Goal: Transaction & Acquisition: Purchase product/service

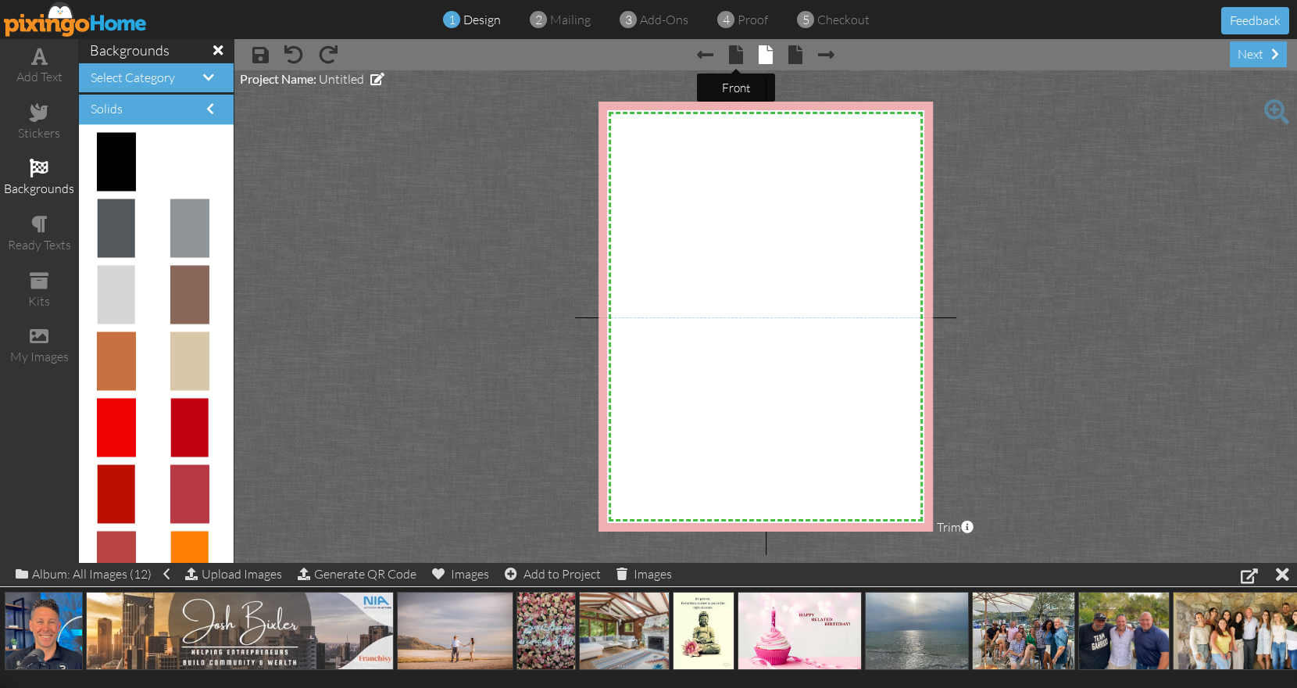
click at [740, 59] on span at bounding box center [736, 54] width 14 height 19
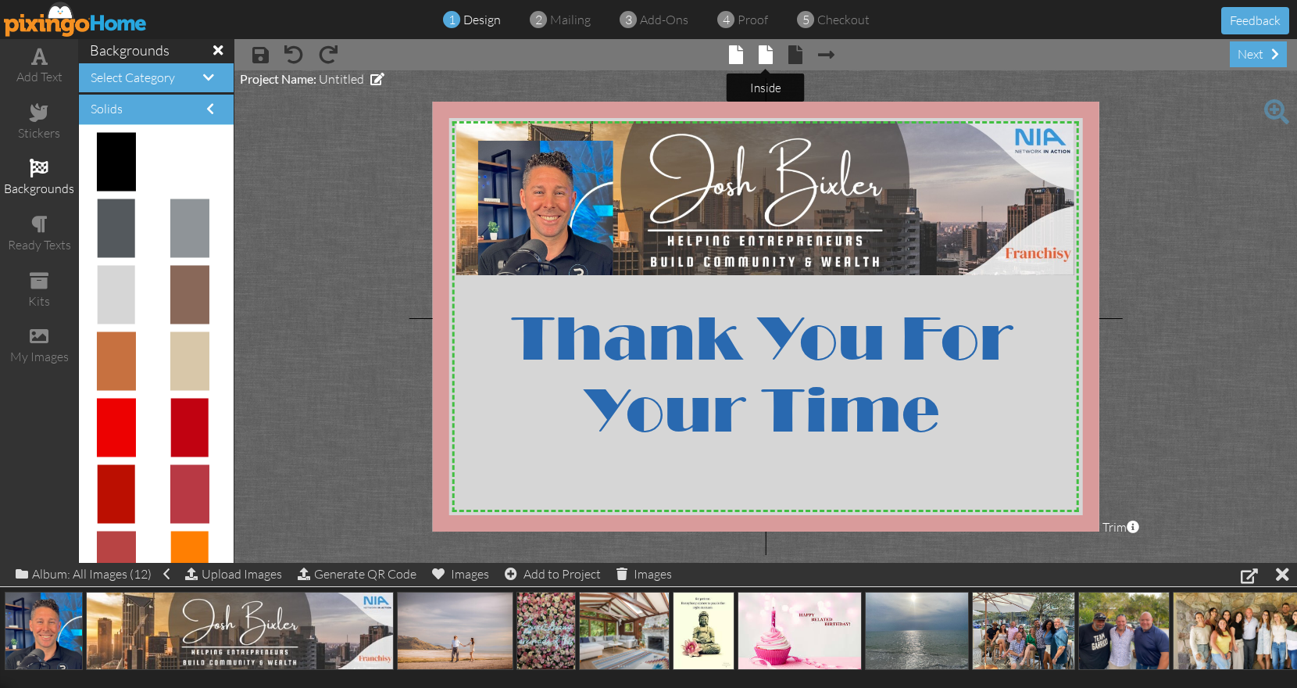
click at [763, 52] on span at bounding box center [766, 54] width 14 height 19
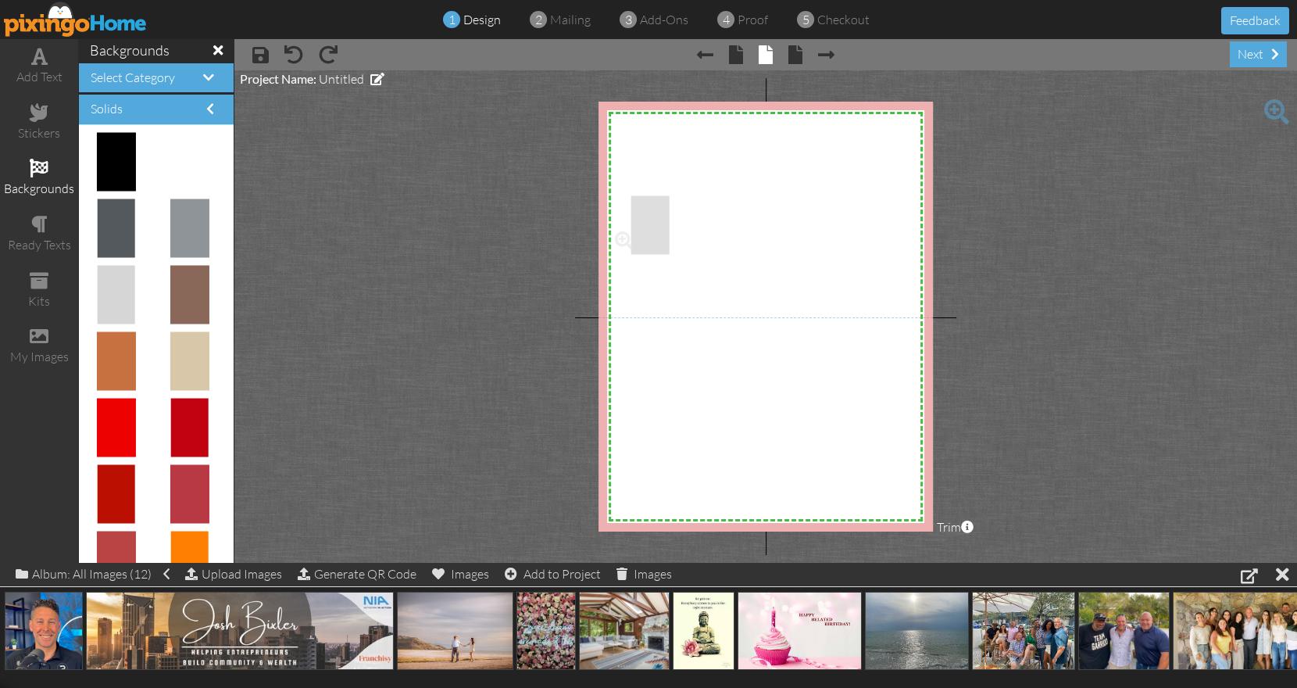
drag, startPoint x: 125, startPoint y: 275, endPoint x: 684, endPoint y: 195, distance: 565.1
click at [684, 195] on body "1 design 2 mailing 3 add-ons 4 proof 5 checkout Feedback add text stickers back…" at bounding box center [648, 344] width 1297 height 688
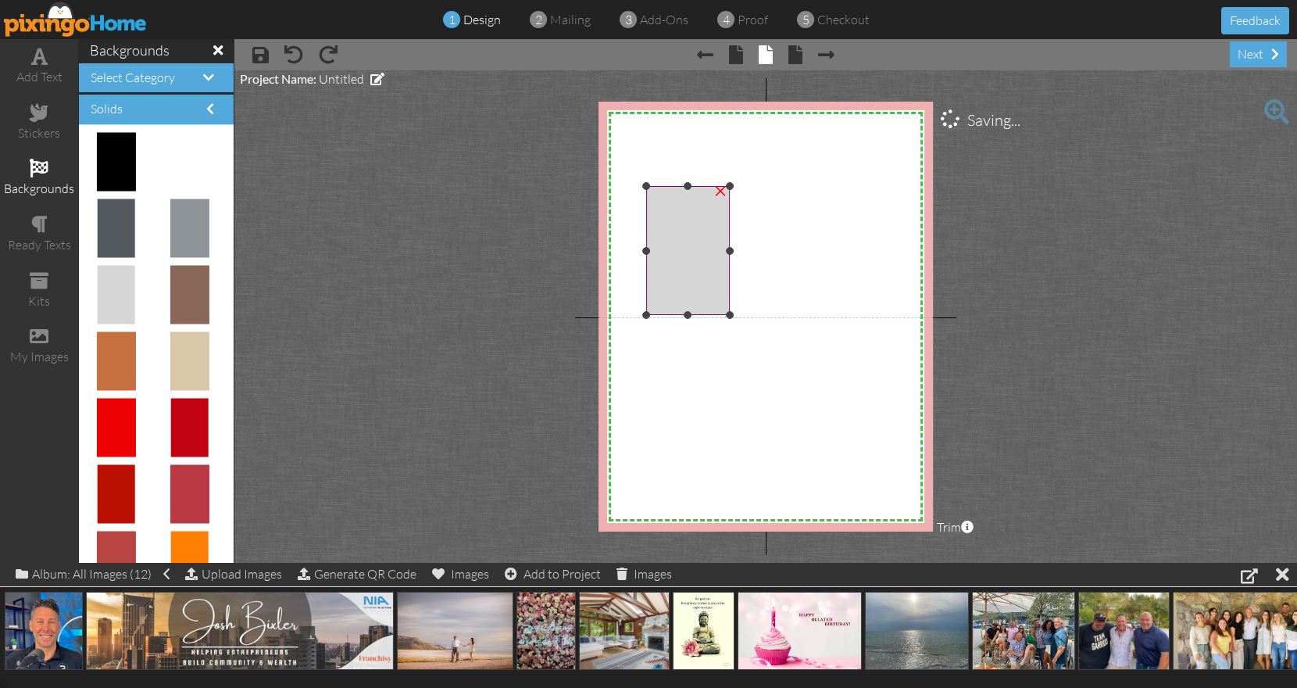
click at [684, 201] on img at bounding box center [688, 250] width 84 height 129
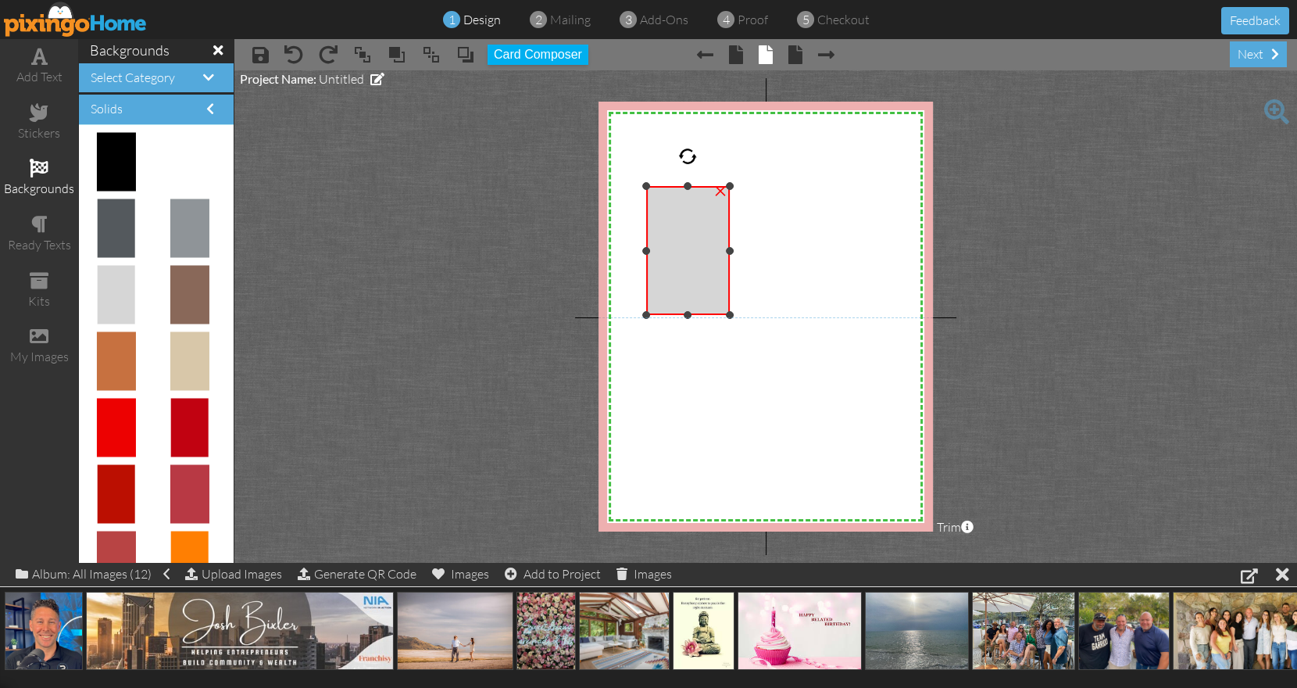
click at [690, 157] on div at bounding box center [687, 156] width 19 height 19
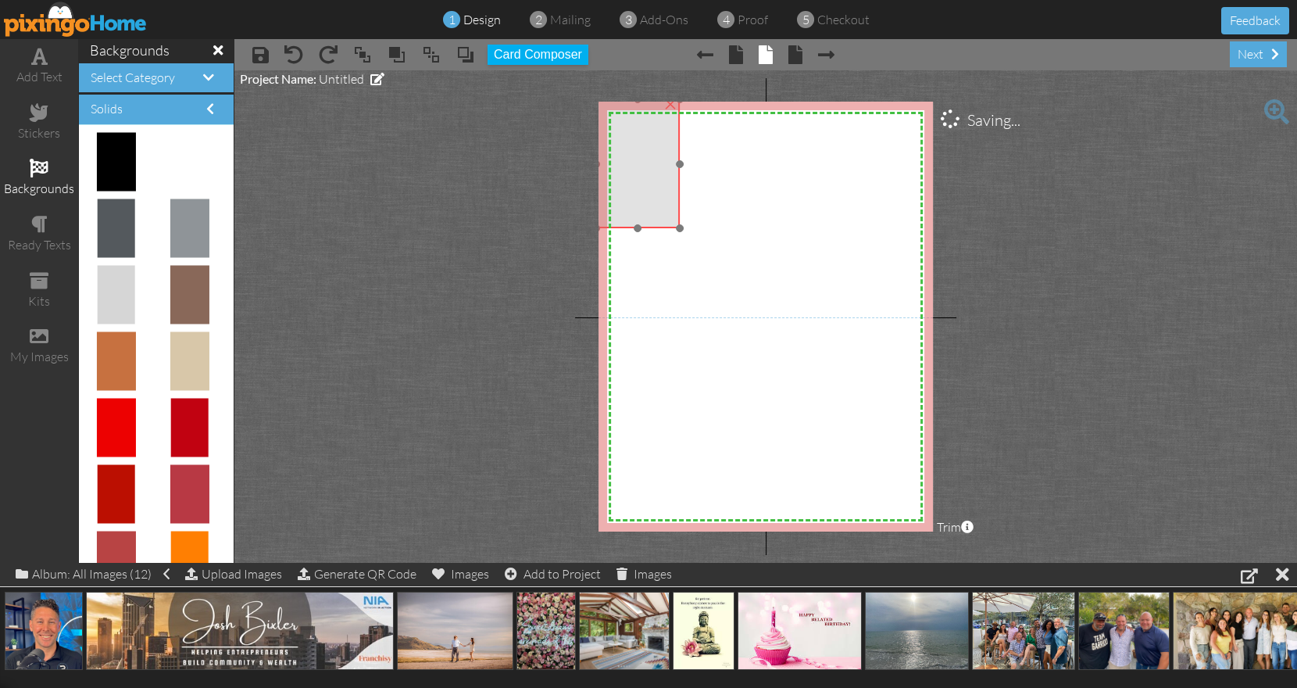
drag, startPoint x: 687, startPoint y: 200, endPoint x: 637, endPoint y: 113, distance: 100.1
click at [637, 113] on img at bounding box center [638, 163] width 84 height 129
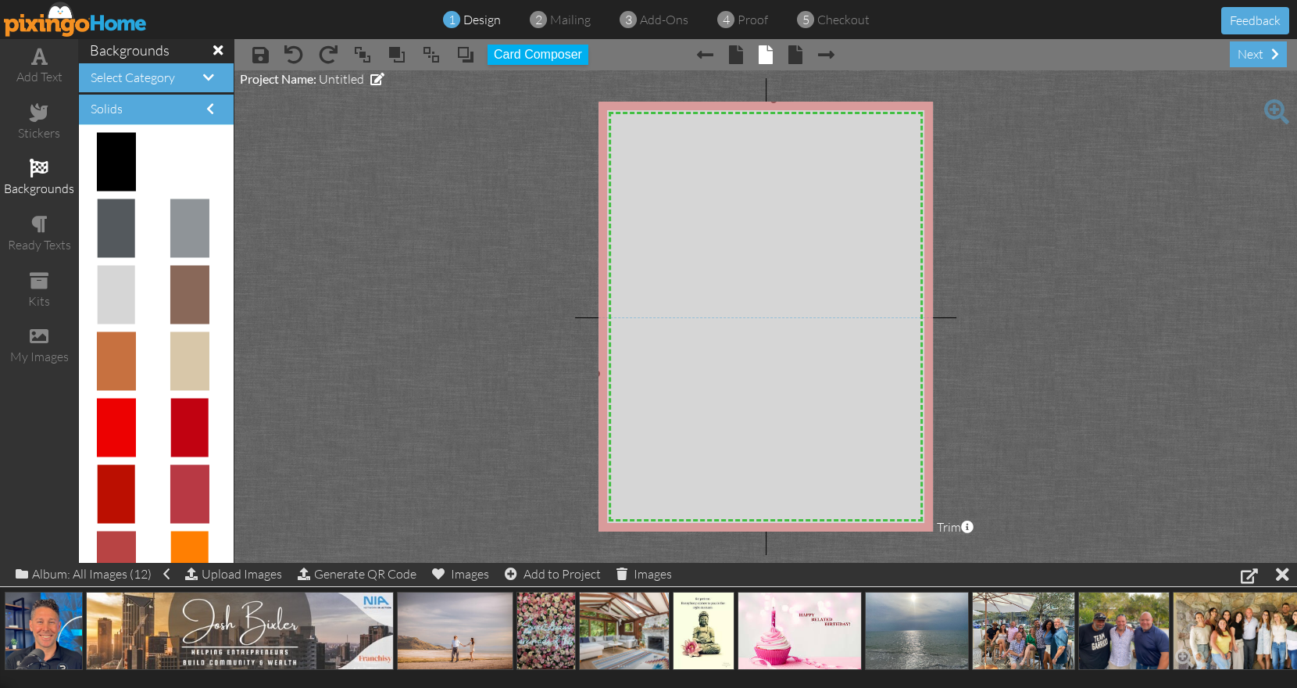
drag, startPoint x: 681, startPoint y: 228, endPoint x: 1263, endPoint y: 647, distance: 717.7
click at [1263, 563] on div "add text stickers backgrounds ready texts kits my images backgrounds Select Cat…" at bounding box center [648, 300] width 1297 height 523
click at [736, 398] on img at bounding box center [773, 373] width 355 height 548
click at [44, 73] on div "add text" at bounding box center [39, 77] width 78 height 18
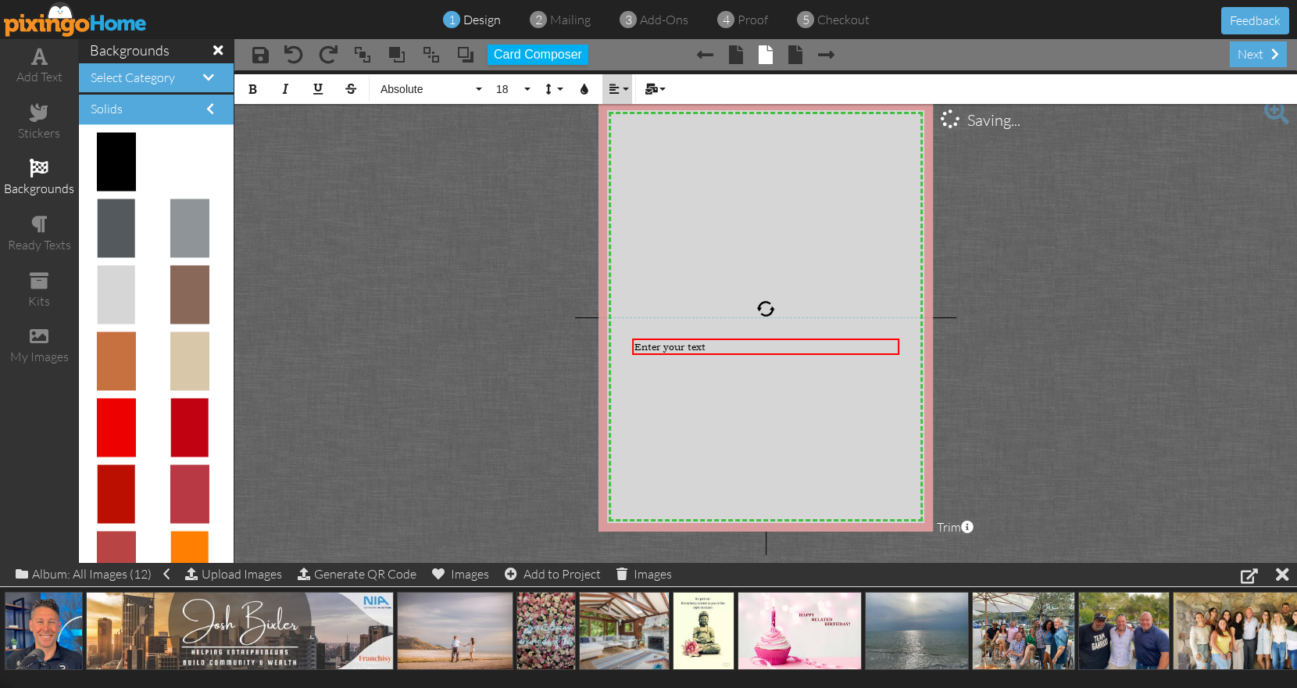
click at [620, 95] on button "Align" at bounding box center [617, 89] width 30 height 30
click at [623, 137] on icon at bounding box center [626, 139] width 10 height 12
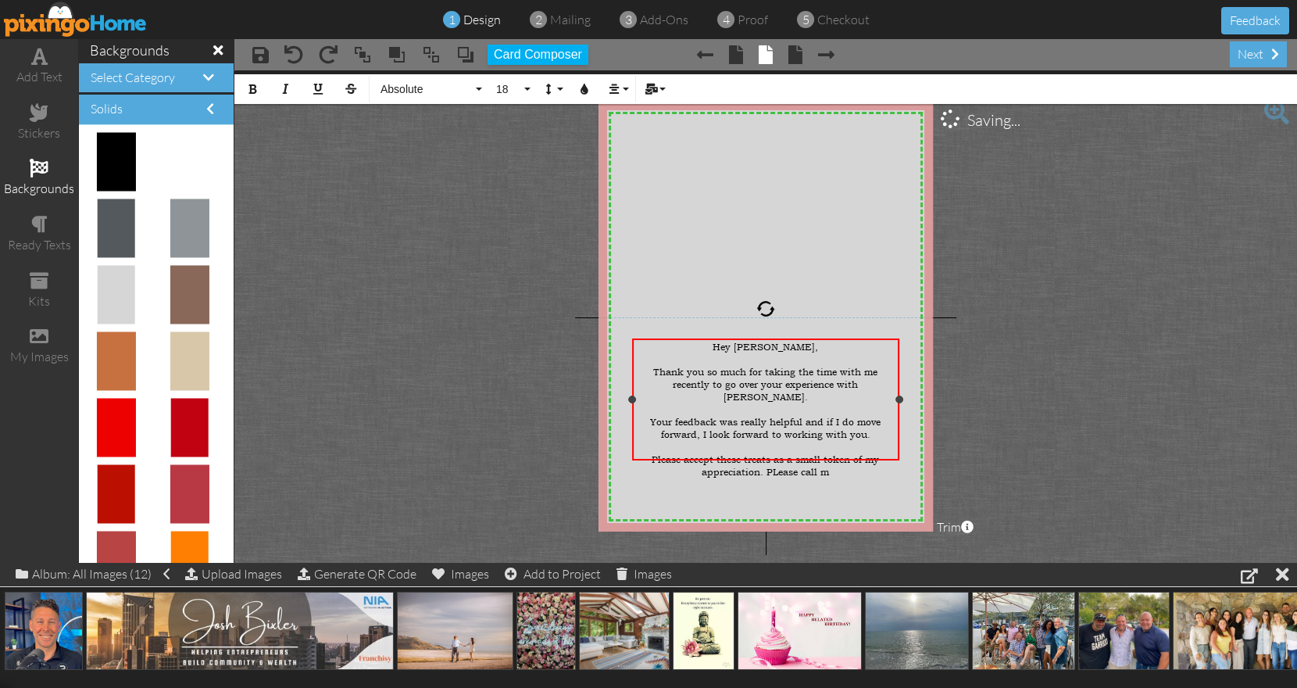
click at [777, 456] on span "​Please accept these treats as a small token of my appreciation. PLease call m" at bounding box center [765, 465] width 227 height 25
click at [874, 453] on div "Please accept these treats as a small token of my appreciation. Please call m" at bounding box center [765, 465] width 262 height 25
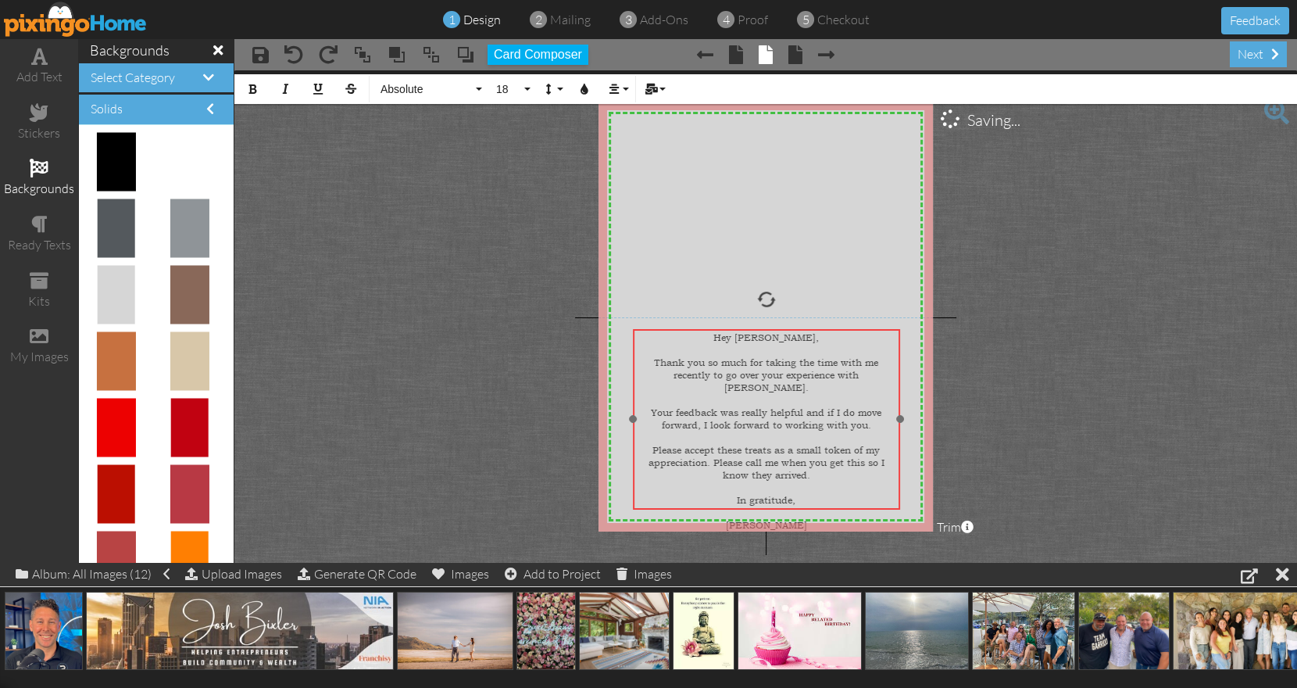
drag, startPoint x: 845, startPoint y: 338, endPoint x: 846, endPoint y: 328, distance: 9.4
click at [846, 328] on div at bounding box center [766, 419] width 275 height 189
click at [802, 406] on span "​Your feedback was really helpful and if I do move forward, I look forward to w…" at bounding box center [766, 418] width 230 height 25
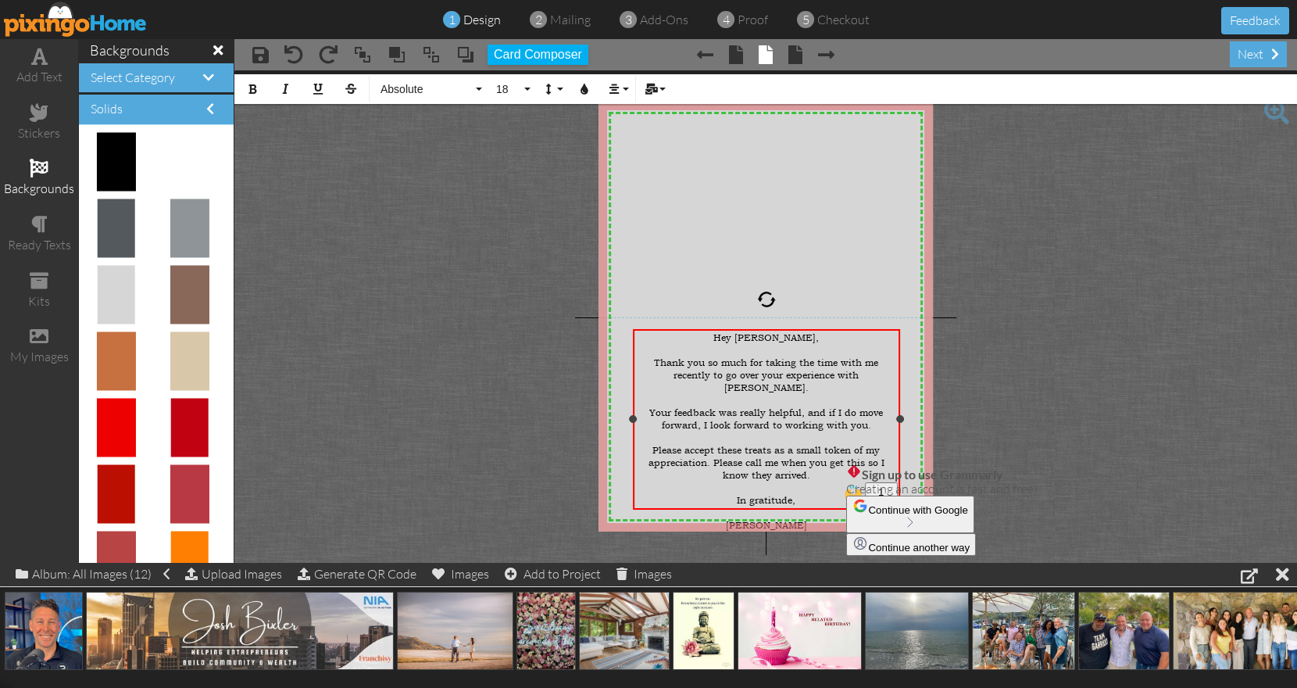
click at [869, 445] on span "Please accept these treats as a small token of my appreciation. Please call me …" at bounding box center [766, 463] width 236 height 38
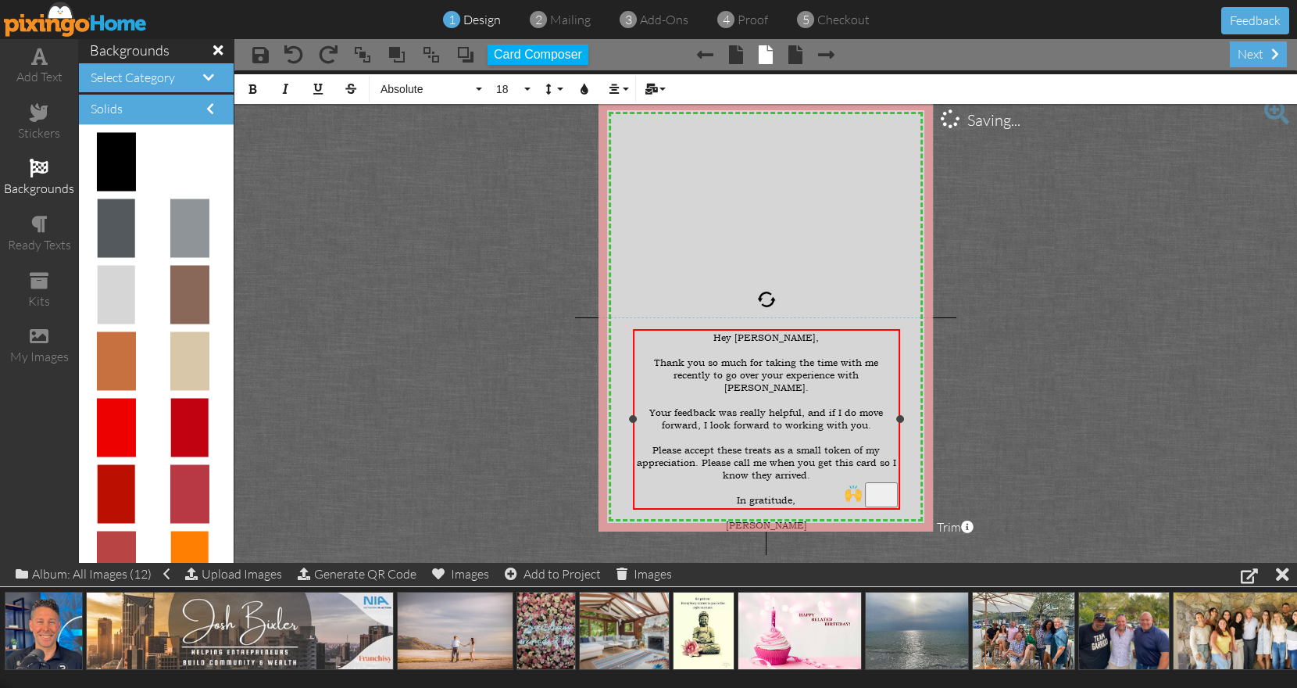
click at [770, 453] on span "Please accept these treats as a small token of my appreciation. Please call me …" at bounding box center [766, 463] width 259 height 38
click at [1261, 57] on div "next" at bounding box center [1258, 54] width 57 height 26
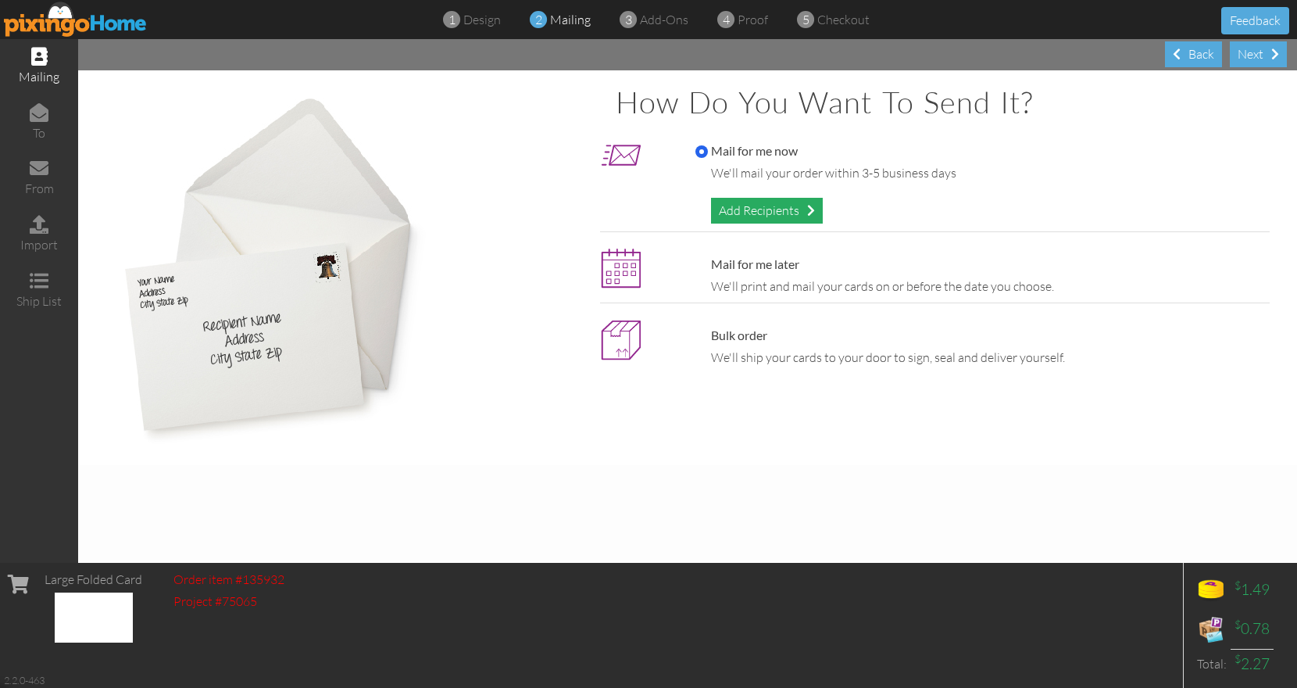
click at [742, 205] on div "Add Recipients" at bounding box center [767, 211] width 112 height 26
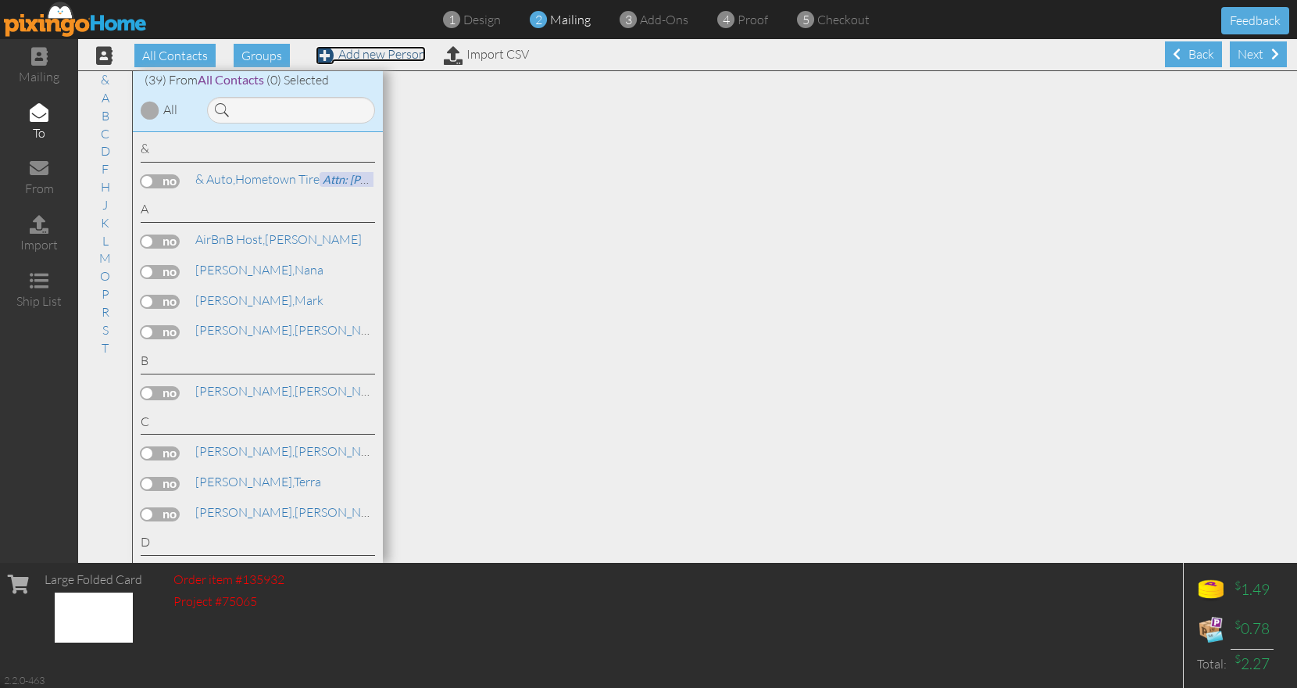
click at [405, 59] on link "Add new Person" at bounding box center [371, 54] width 110 height 16
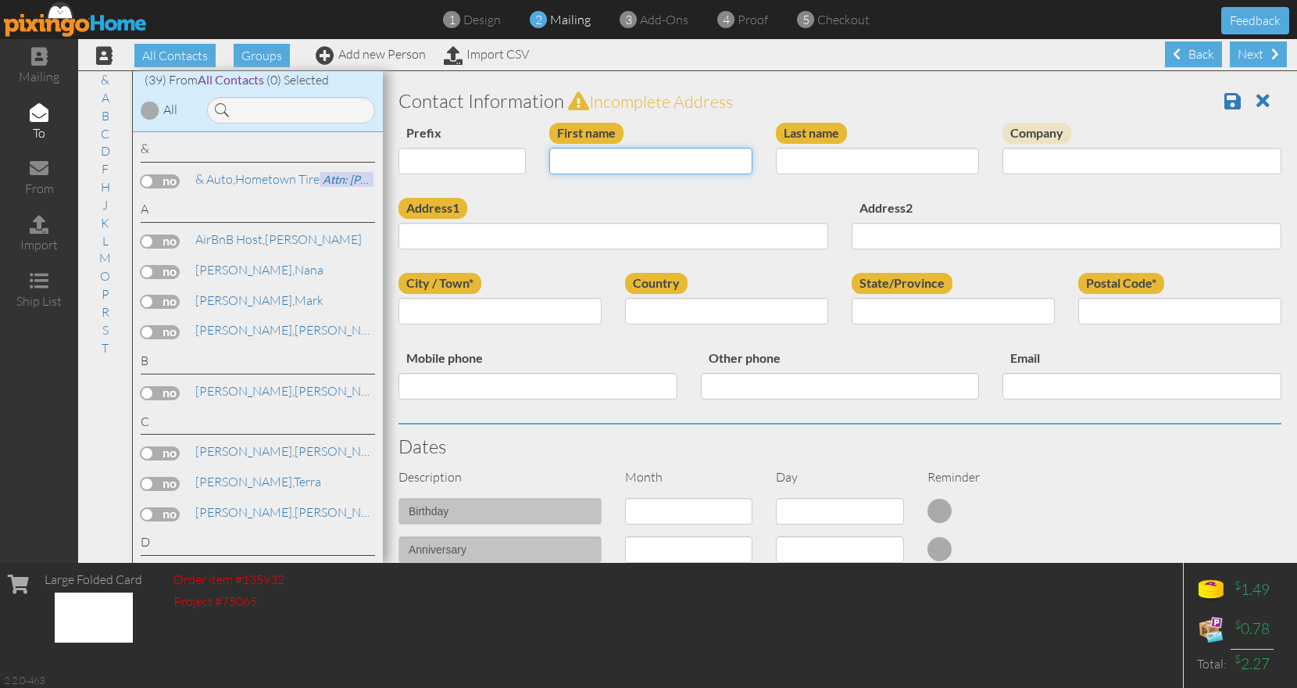
click at [656, 159] on input "First name" at bounding box center [650, 161] width 203 height 27
type input "[PERSON_NAME]"
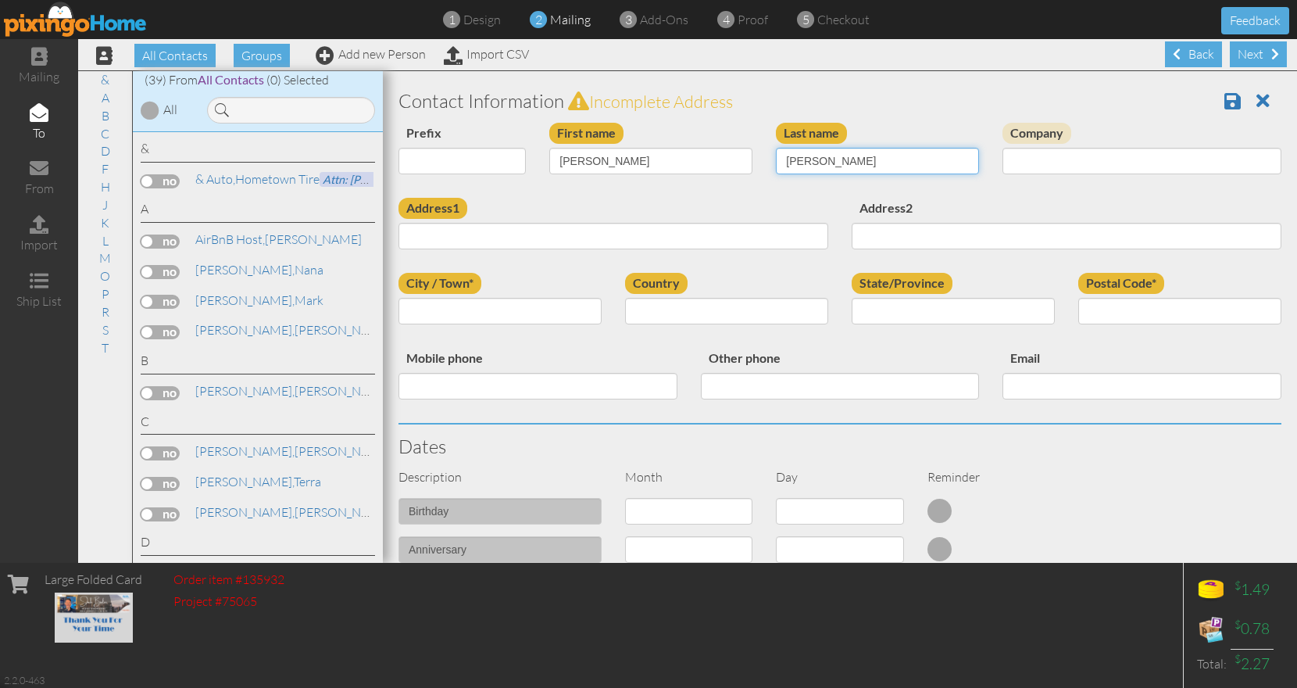
type input "[PERSON_NAME]"
type input "NIA"
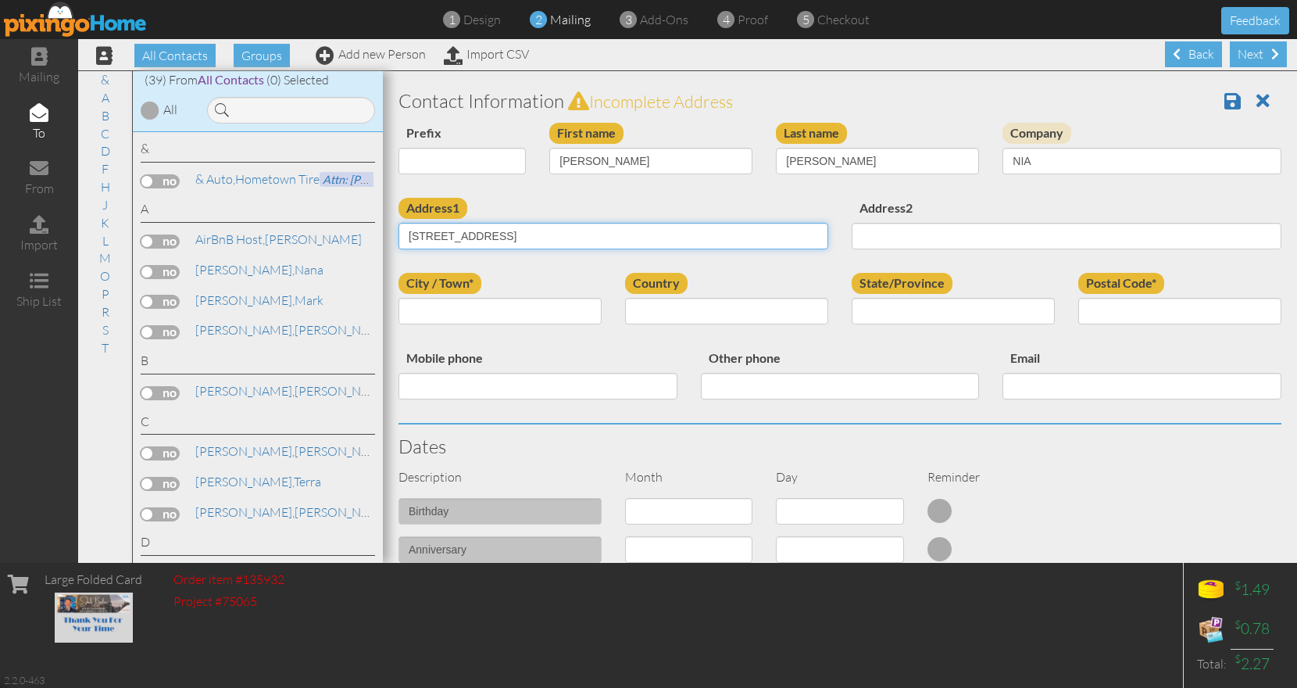
type input "[STREET_ADDRESS]"
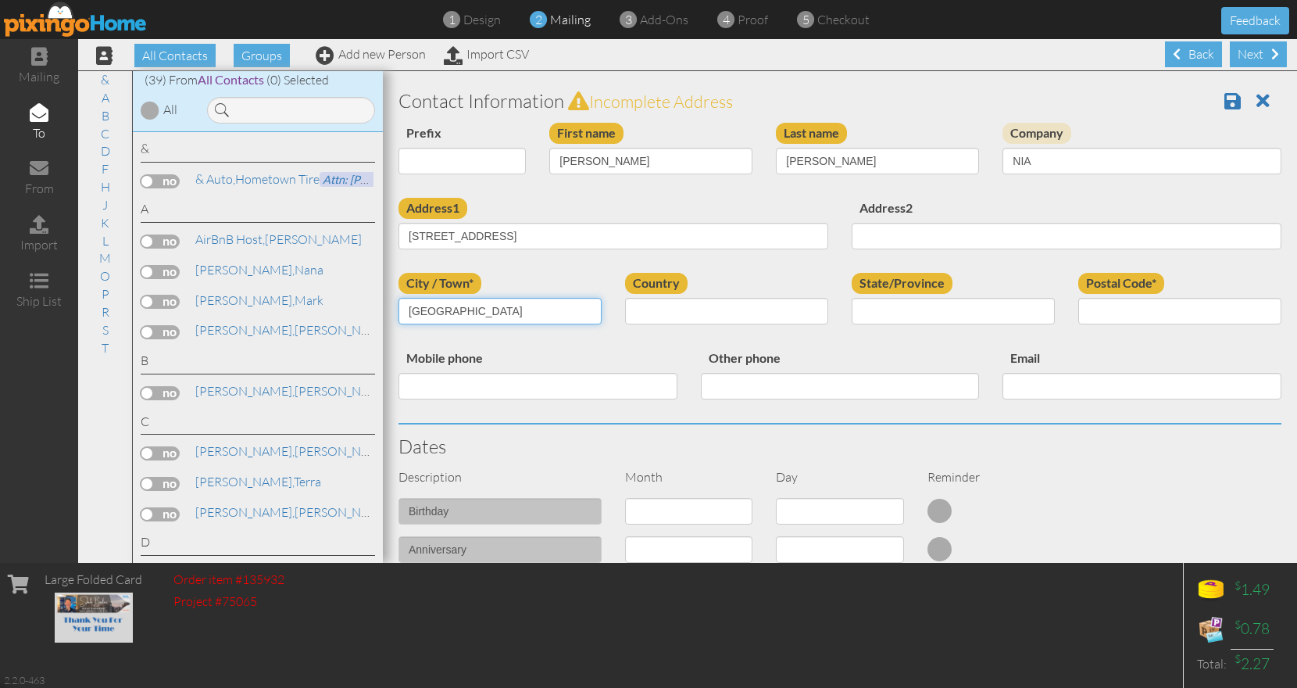
type input "[GEOGRAPHIC_DATA]"
select select "object:4817"
type input "PA"
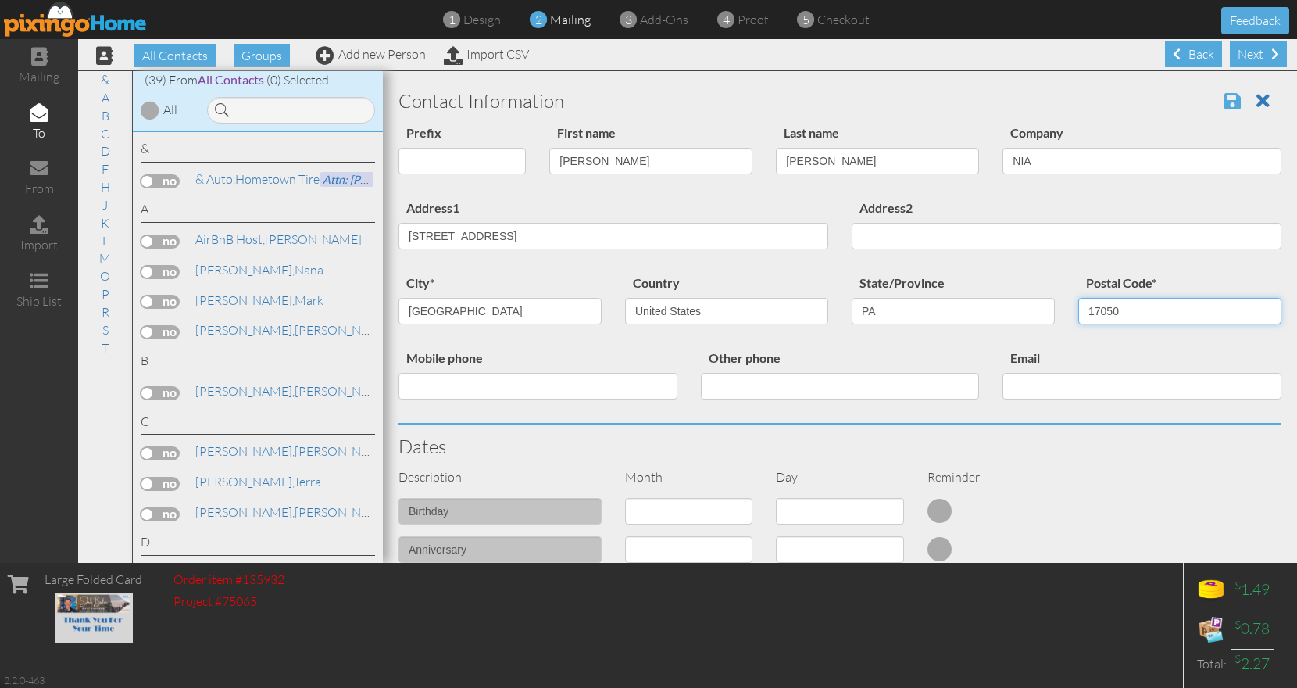
type input "17050"
click at [1224, 102] on span at bounding box center [1232, 100] width 16 height 19
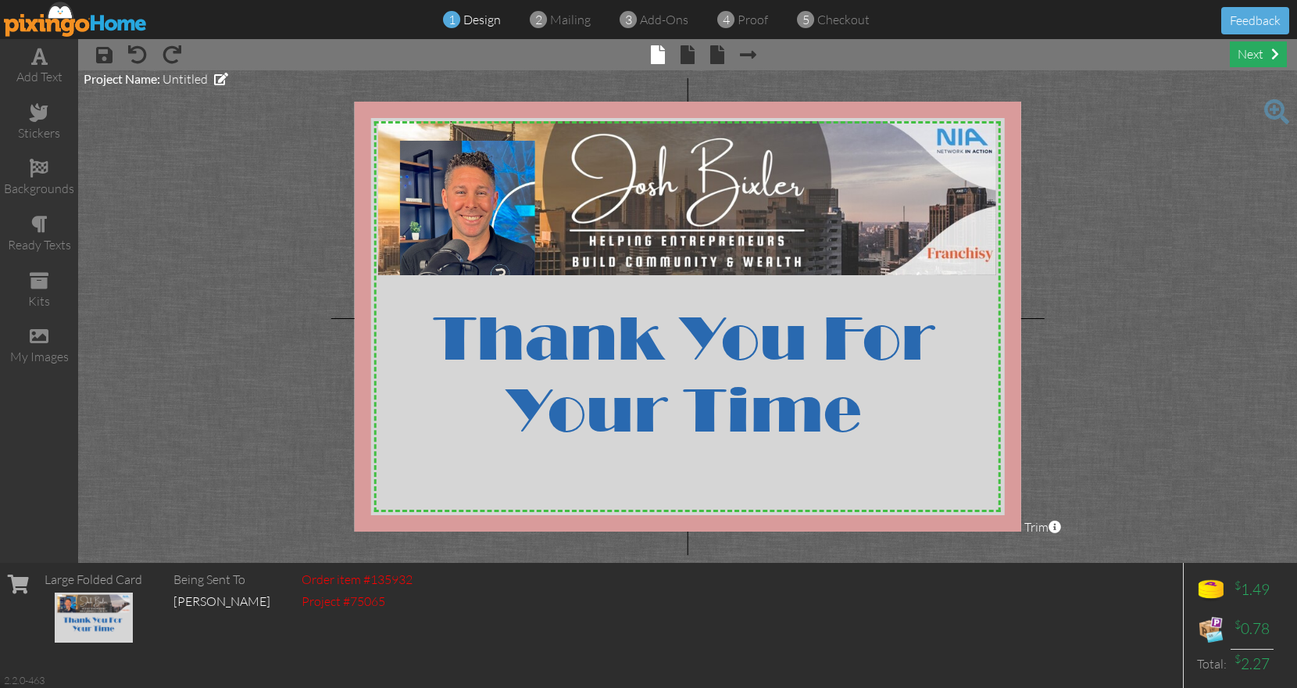
click at [1253, 63] on div "next" at bounding box center [1258, 54] width 57 height 26
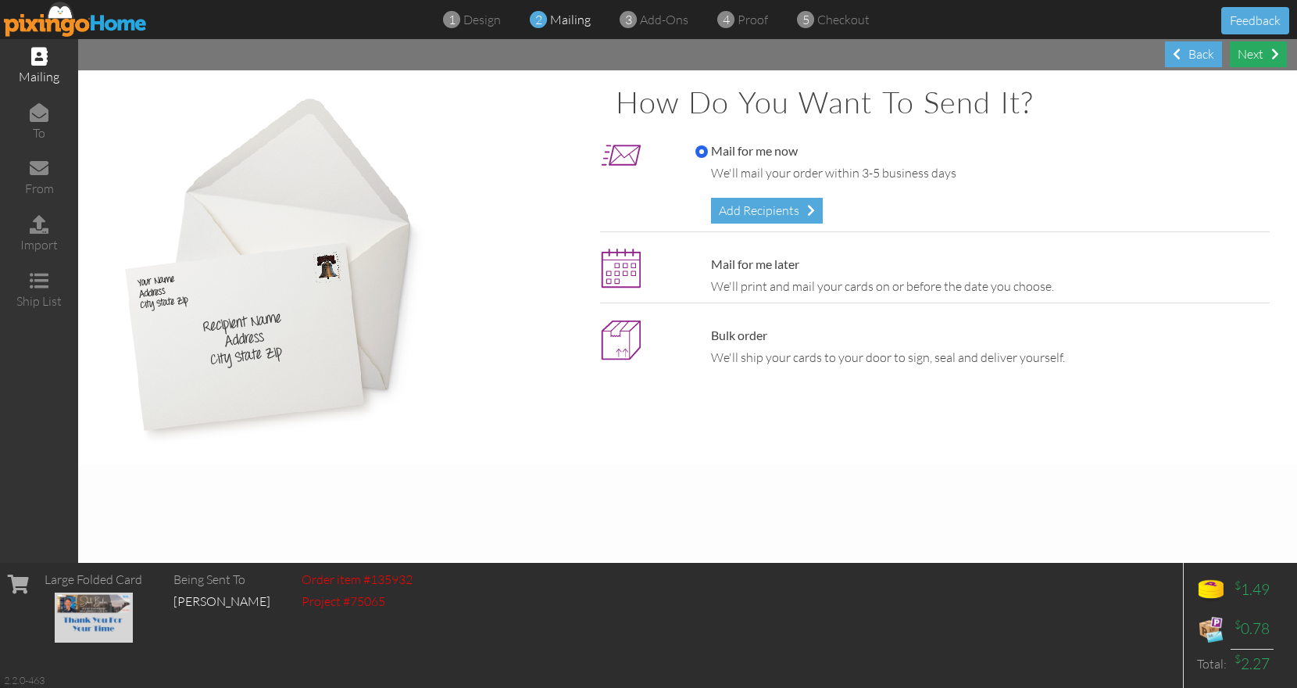
click at [1260, 59] on div "Next" at bounding box center [1258, 54] width 57 height 26
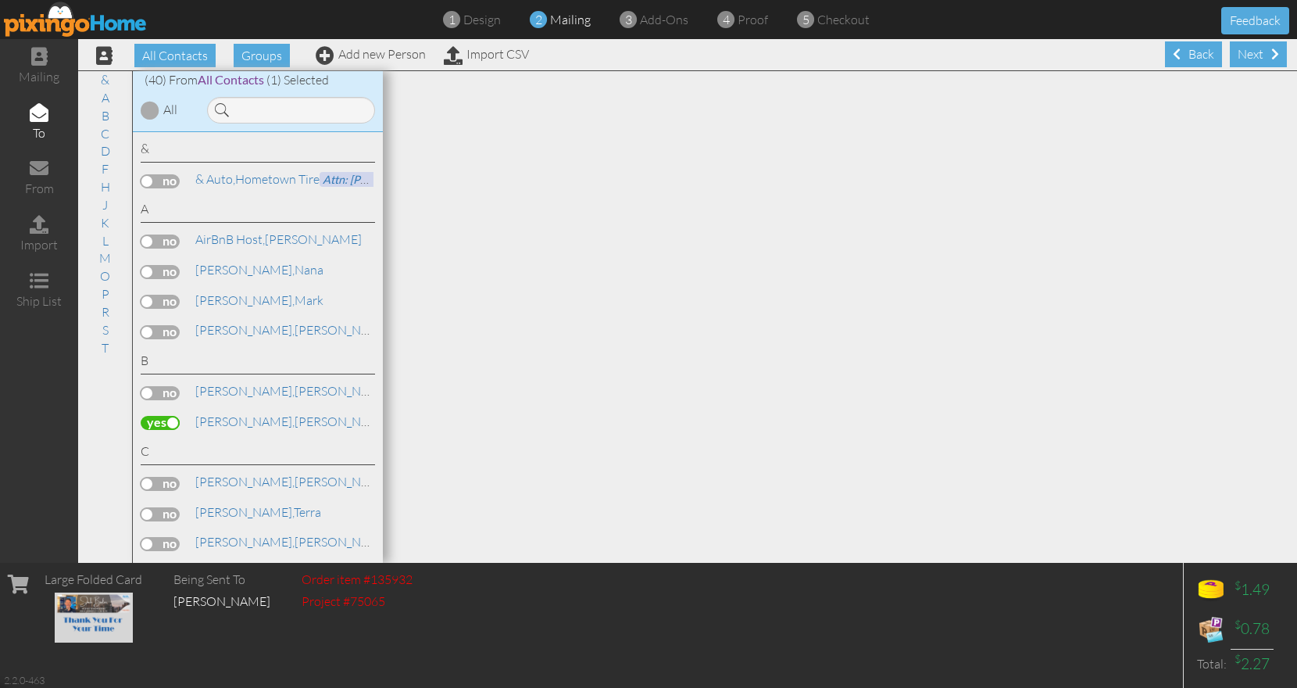
click at [1271, 59] on span at bounding box center [1275, 54] width 8 height 13
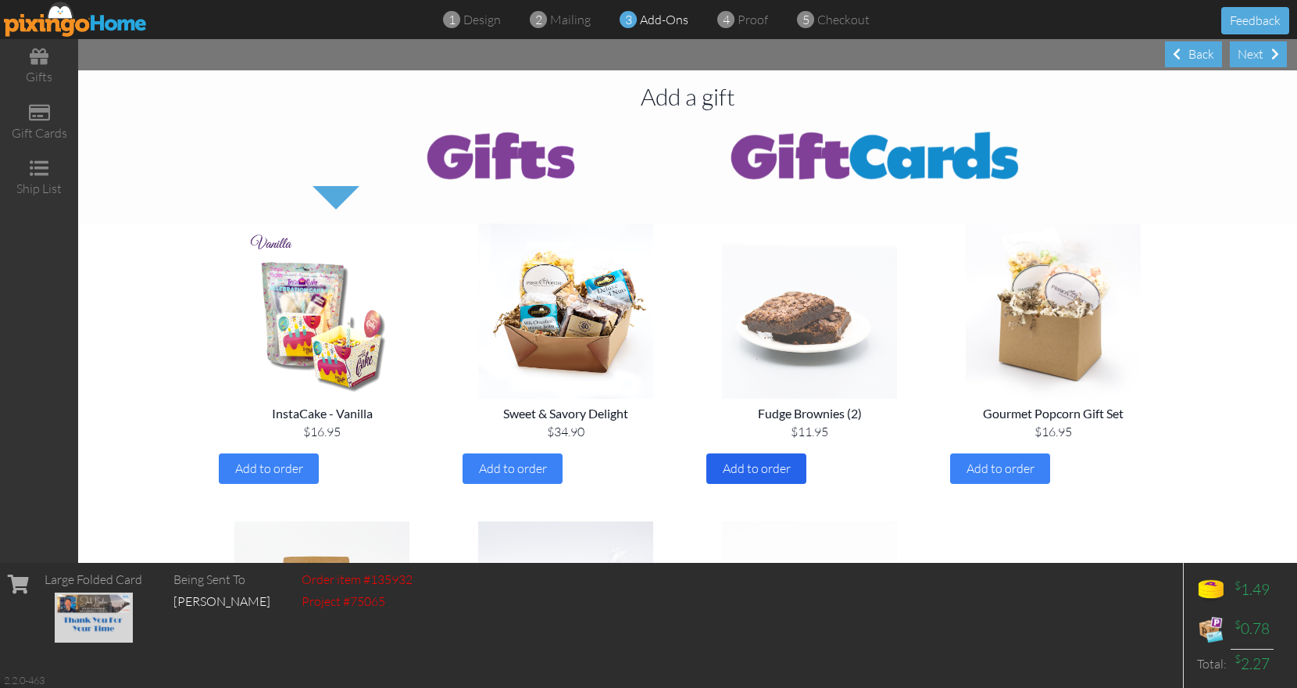
click at [737, 463] on span "Add to order" at bounding box center [757, 468] width 68 height 16
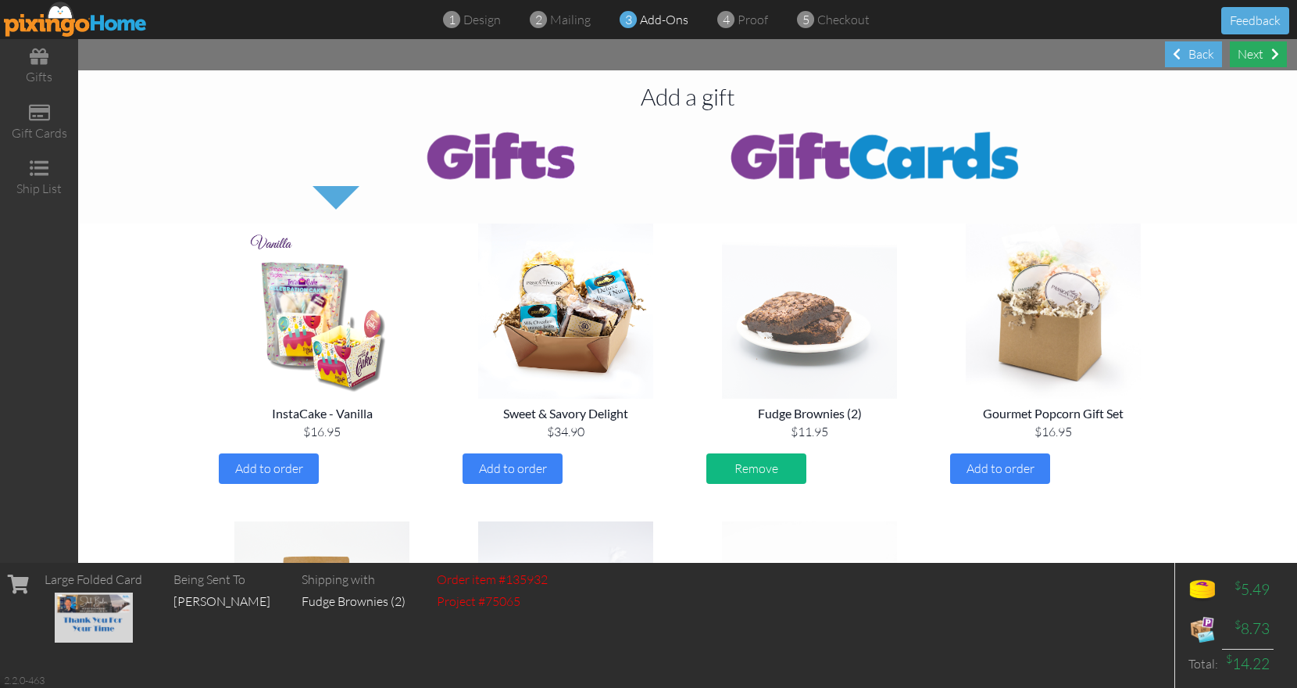
click at [1262, 54] on div "Next" at bounding box center [1258, 54] width 57 height 26
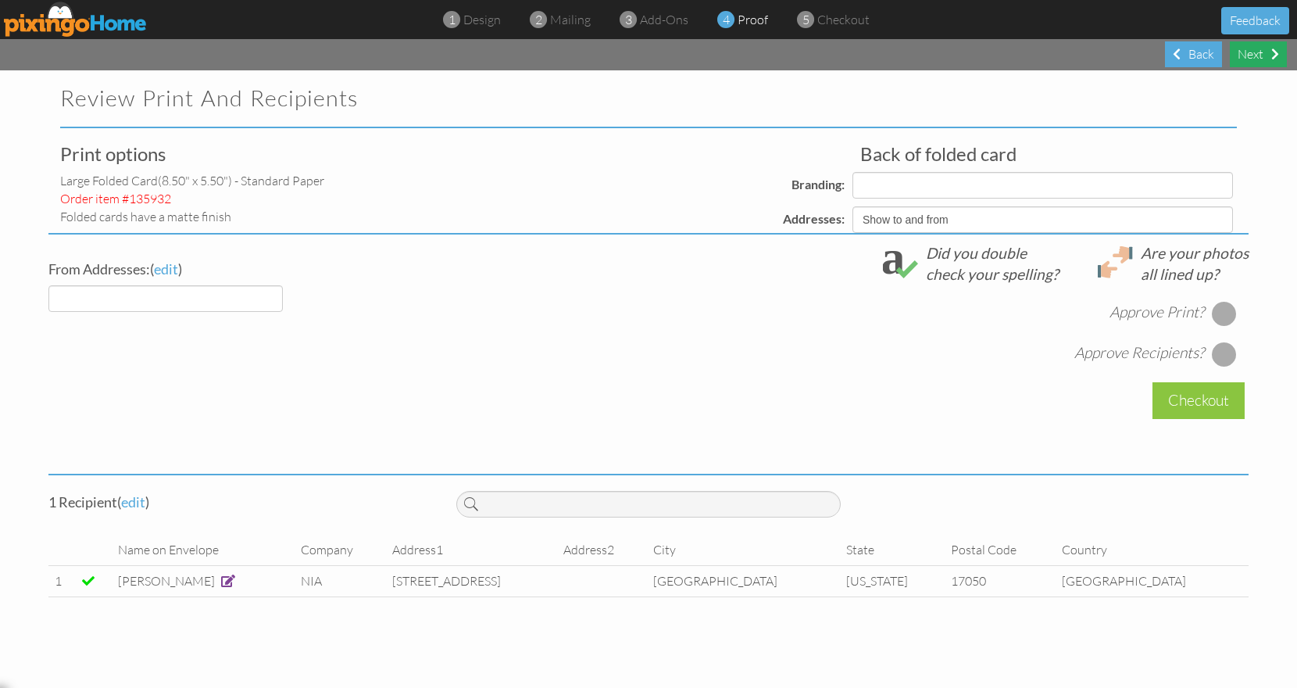
select select "object:476"
select select "object:478"
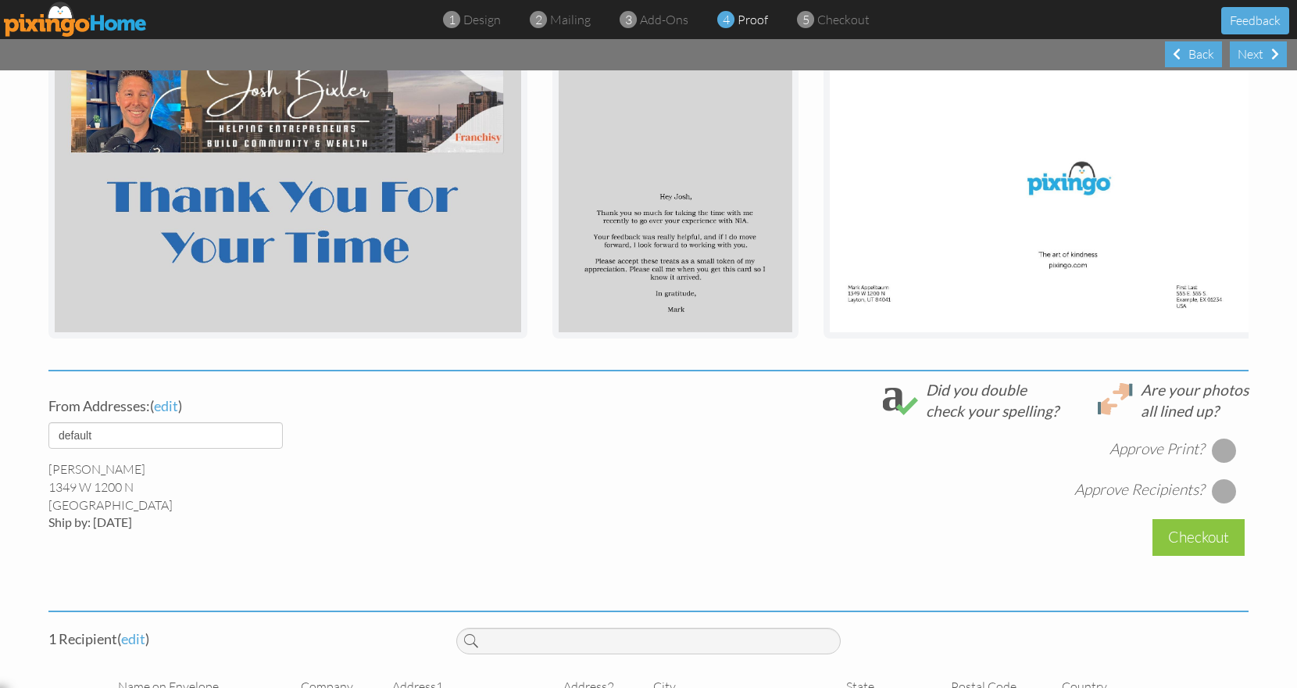
scroll to position [316, 0]
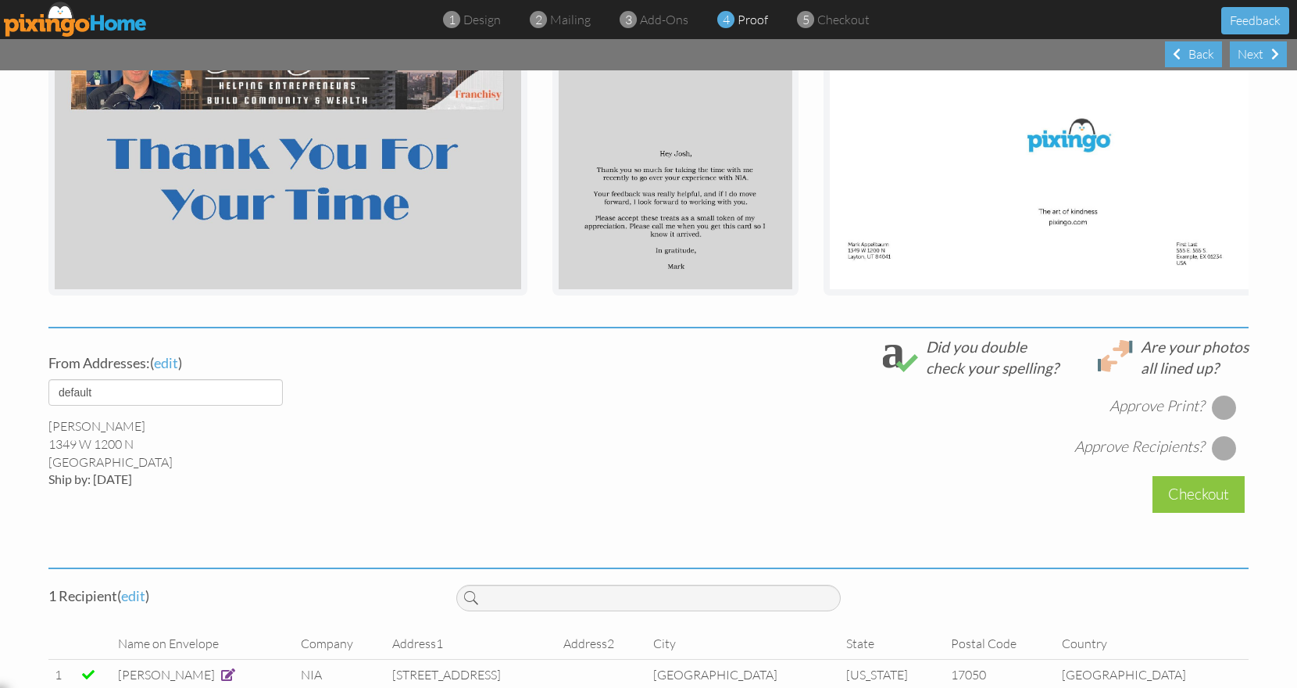
click at [1219, 416] on div at bounding box center [1224, 407] width 25 height 25
click at [1216, 460] on div at bounding box center [1224, 447] width 25 height 25
click at [1202, 502] on div "Checkout" at bounding box center [1198, 494] width 92 height 37
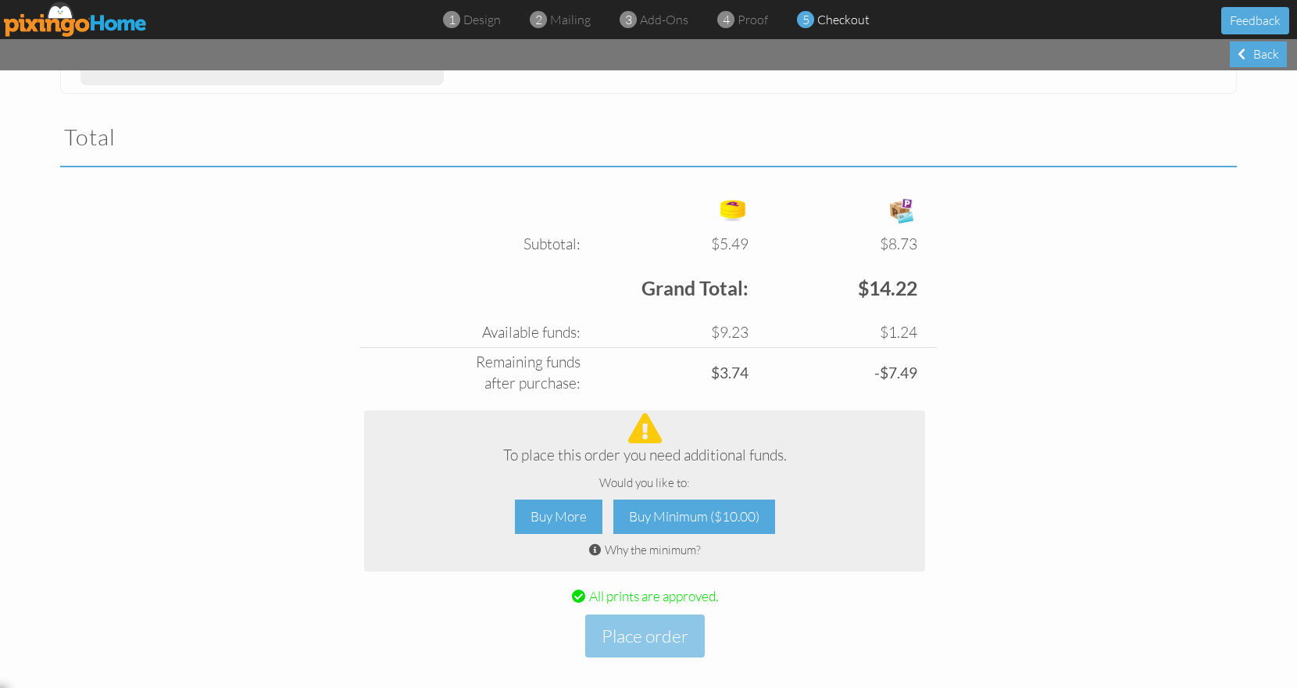
scroll to position [480, 0]
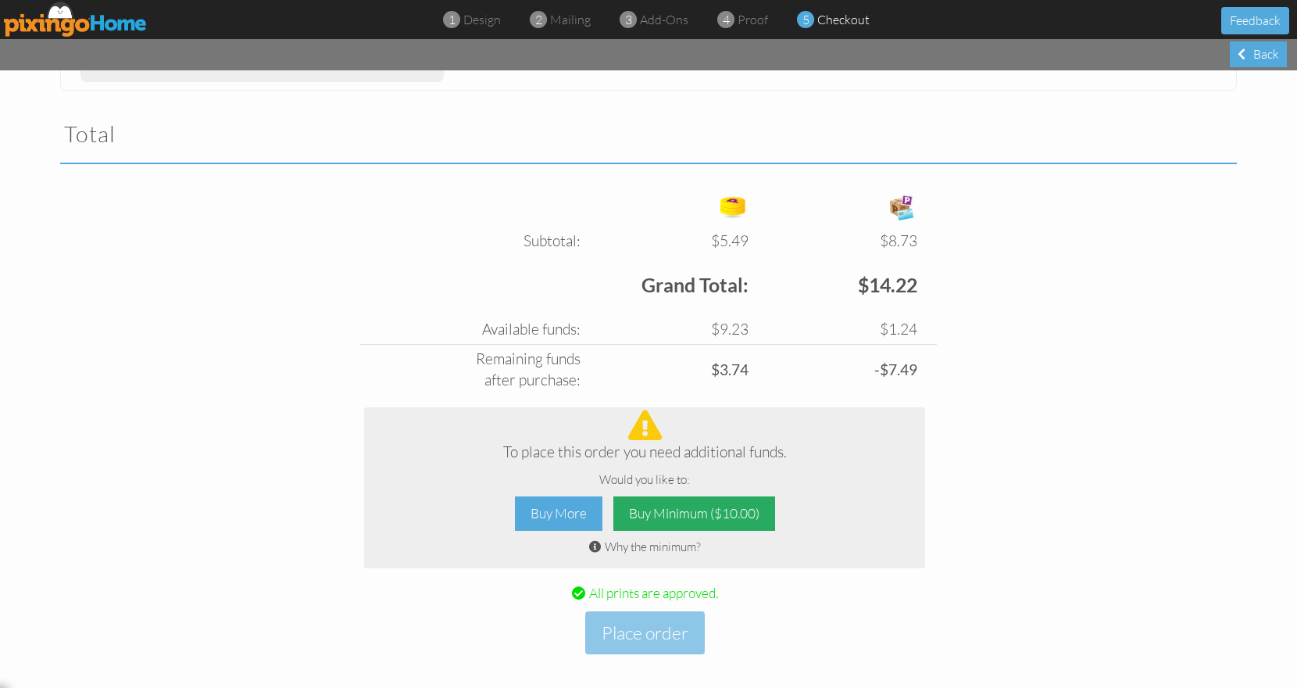
click at [675, 520] on div "Buy Minimum ($10.00)" at bounding box center [694, 513] width 162 height 35
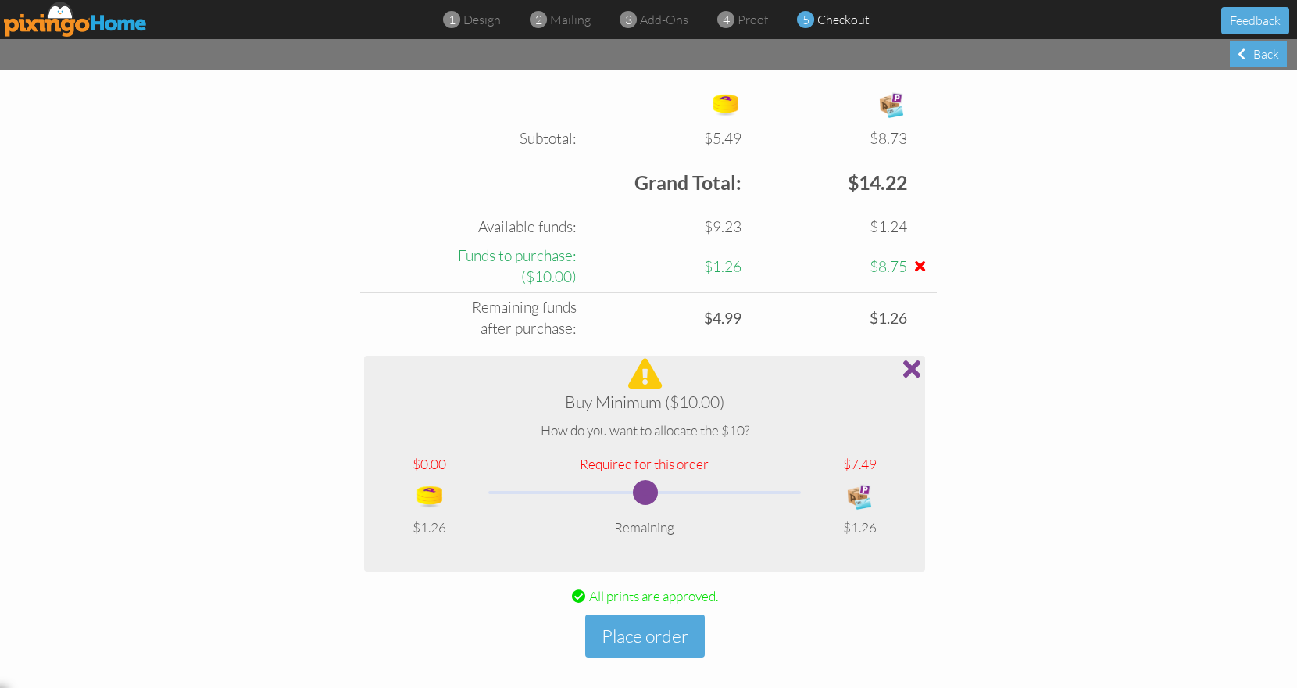
scroll to position [592, 0]
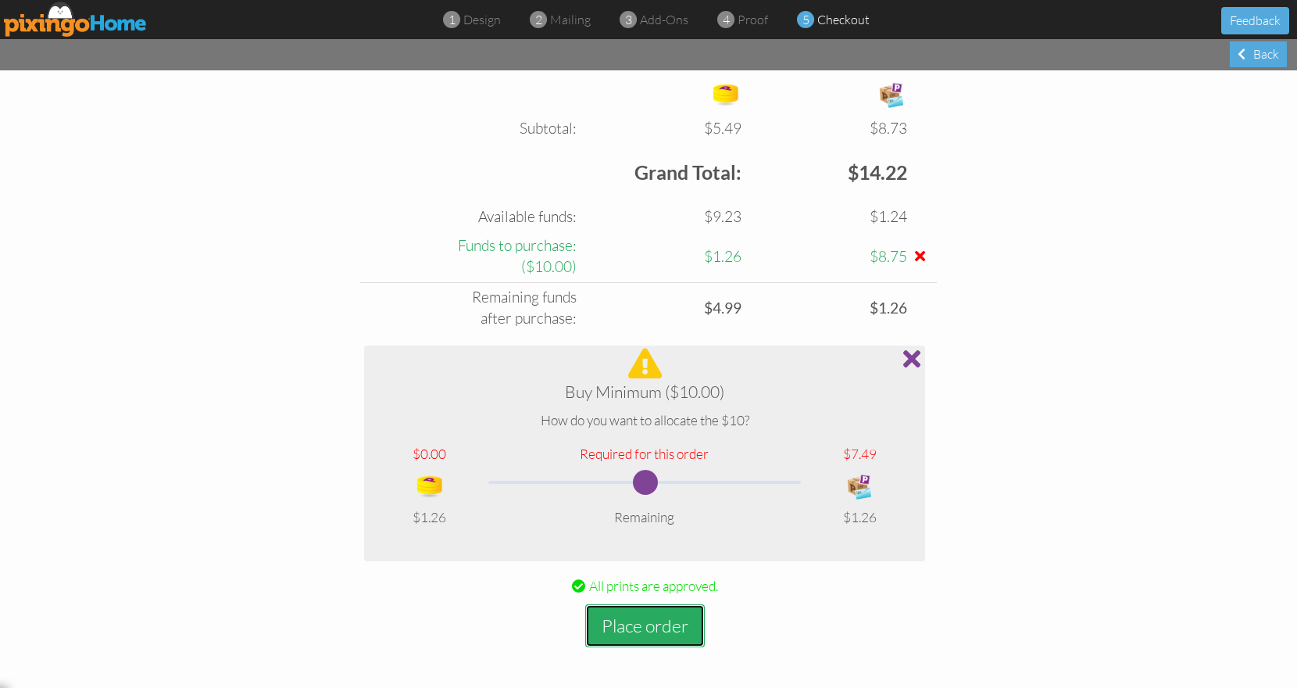
click at [634, 622] on button "Place order" at bounding box center [645, 625] width 120 height 43
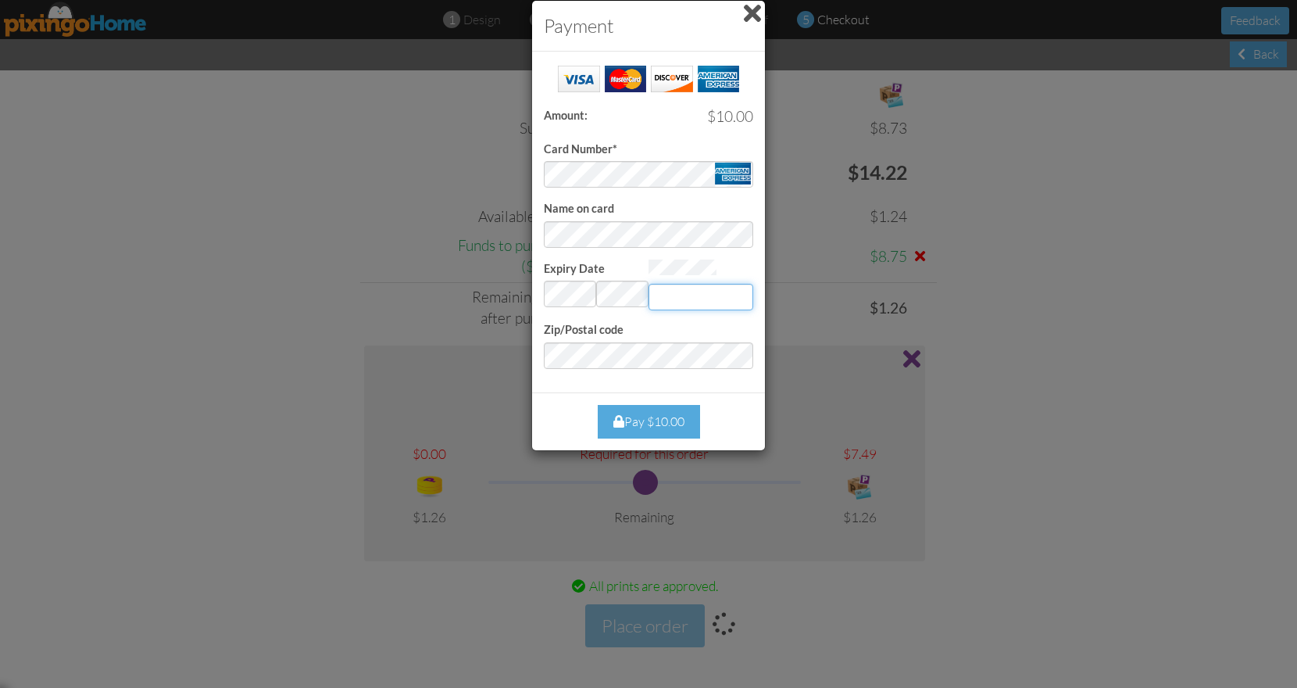
click at [681, 300] on input "Expiry Date" at bounding box center [700, 297] width 105 height 27
type input "6831"
click at [650, 425] on div "Pay $10.00" at bounding box center [649, 422] width 102 height 34
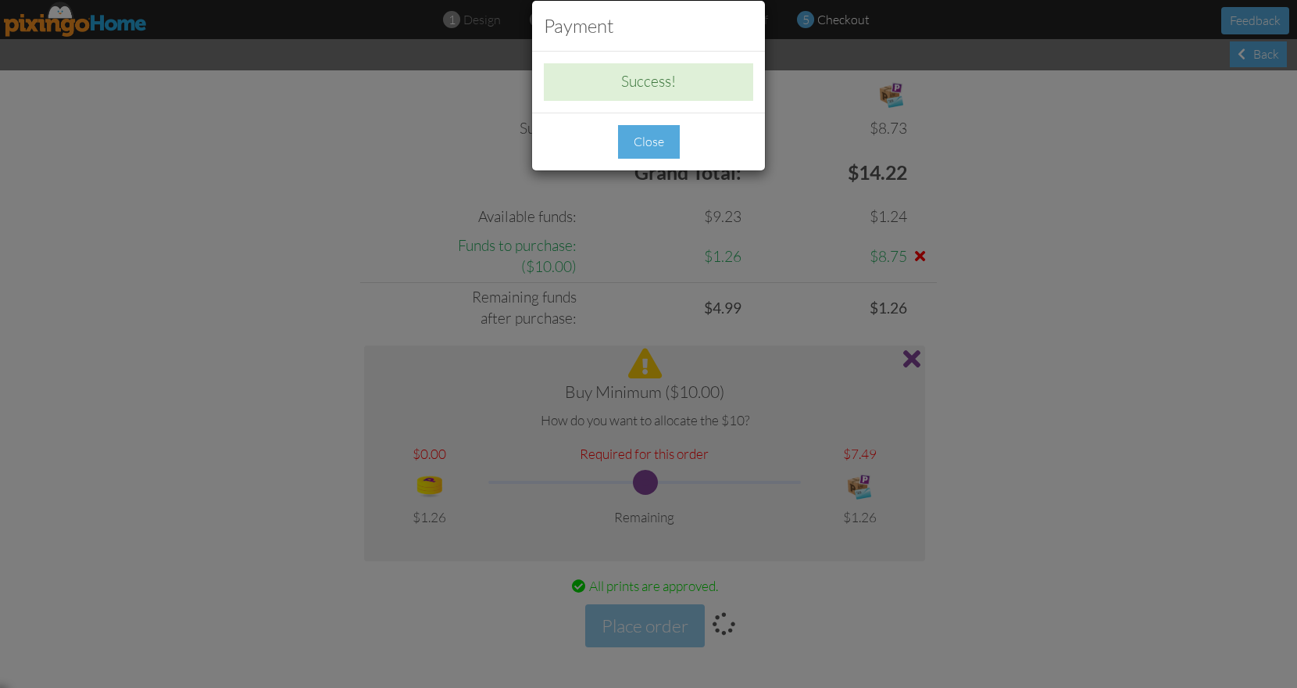
click at [647, 137] on div "Close" at bounding box center [649, 142] width 62 height 34
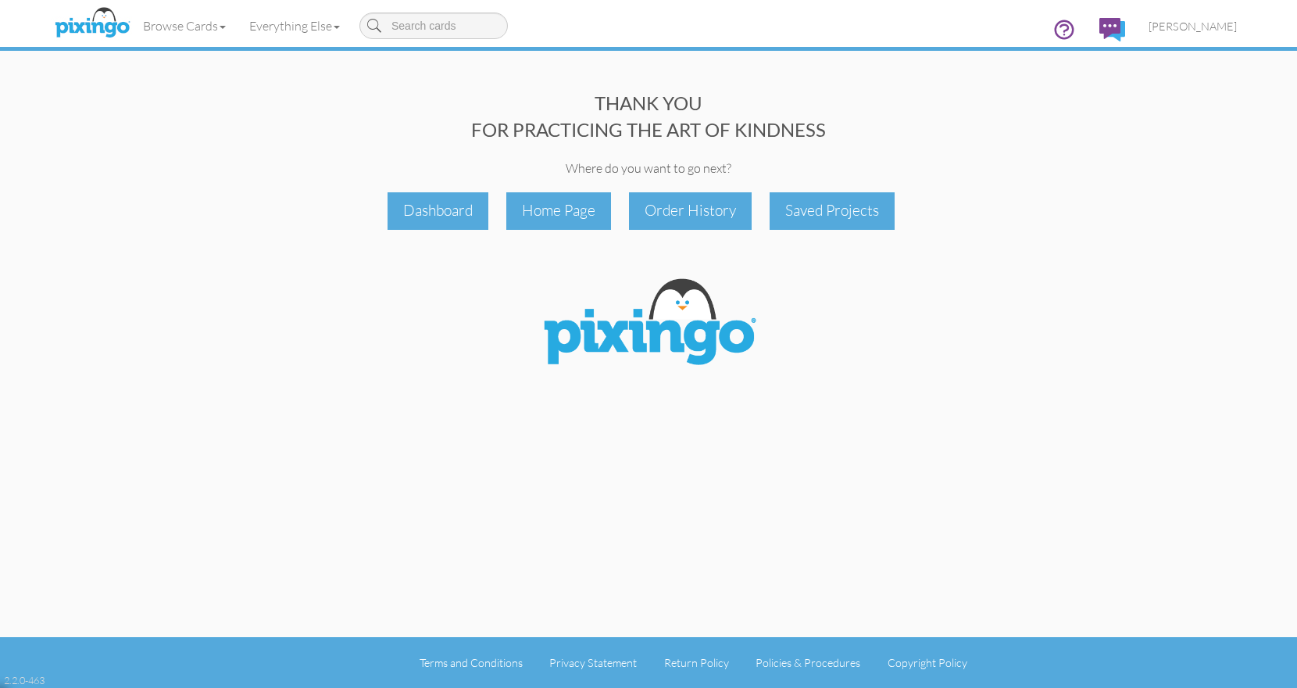
click at [648, 140] on div "THANK YOU FOR PRACTICING THE ART OF KINDNESS" at bounding box center [648, 117] width 1200 height 54
click at [652, 135] on div "THANK YOU FOR PRACTICING THE ART OF KINDNESS" at bounding box center [648, 117] width 1200 height 54
click at [657, 138] on div "THANK YOU FOR PRACTICING THE ART OF KINDNESS" at bounding box center [648, 117] width 1200 height 54
